Goal: Task Accomplishment & Management: Use online tool/utility

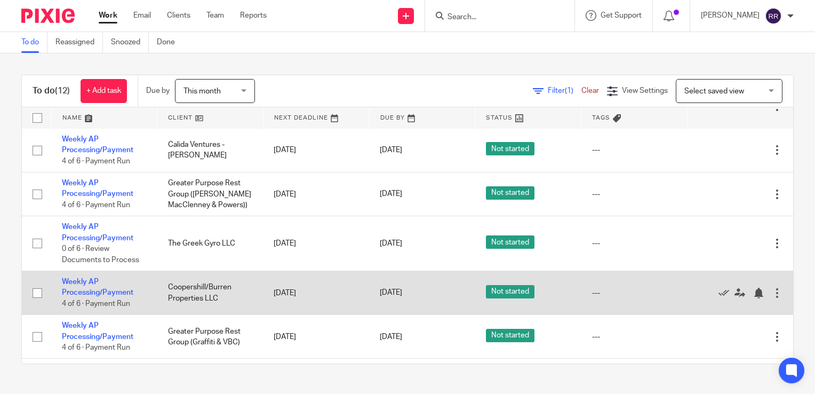
scroll to position [80, 0]
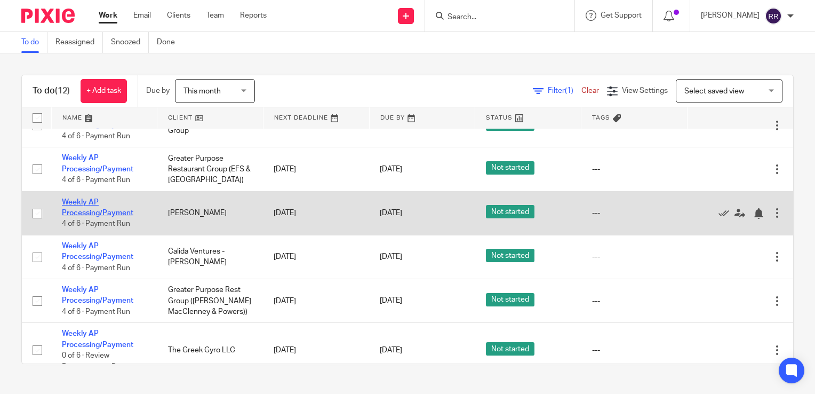
click at [112, 212] on link "Weekly AP Processing/Payment" at bounding box center [98, 208] width 72 height 18
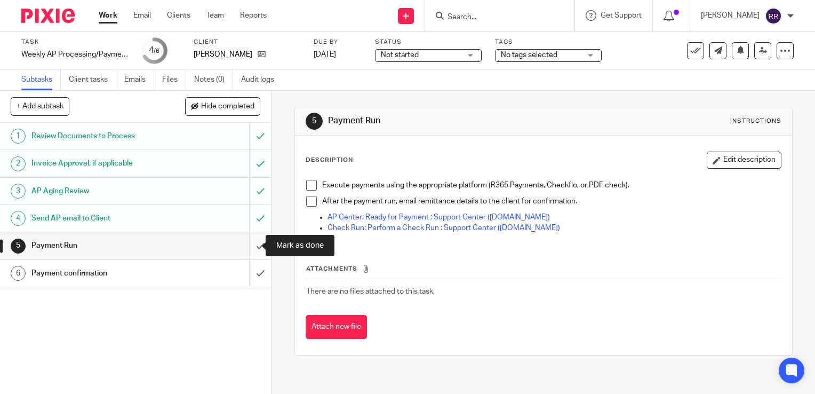
click at [247, 247] on input "submit" at bounding box center [135, 245] width 271 height 27
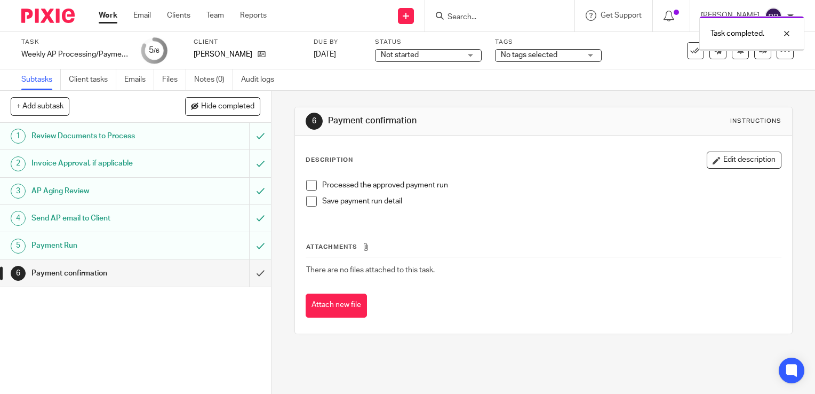
click at [249, 270] on input "submit" at bounding box center [135, 273] width 271 height 27
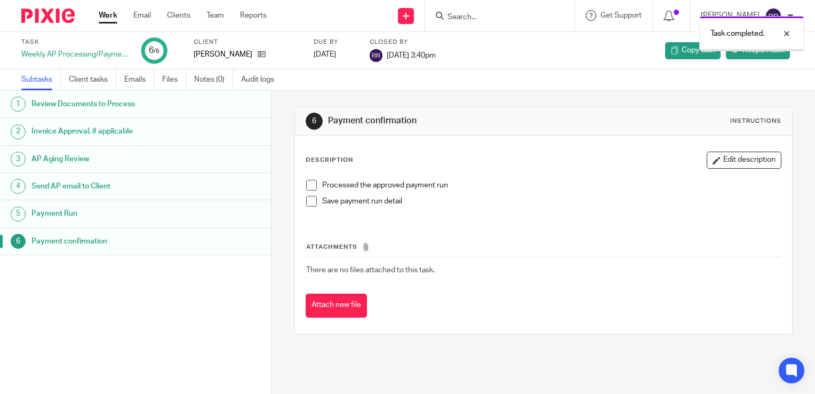
click at [107, 18] on link "Work" at bounding box center [108, 15] width 19 height 11
